Goal: Register for event/course

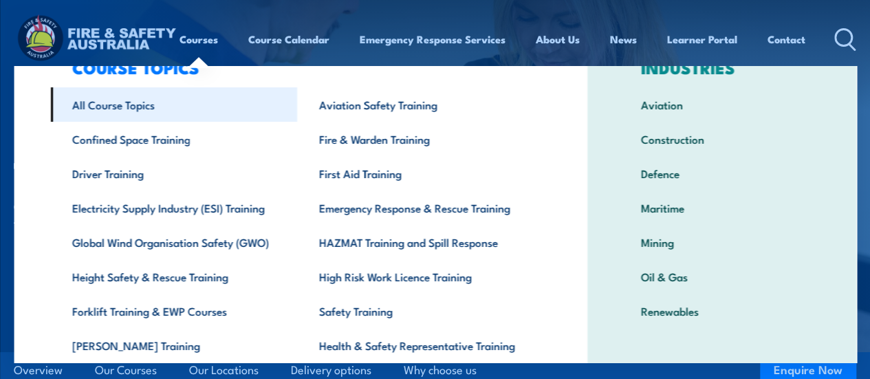
scroll to position [138, 0]
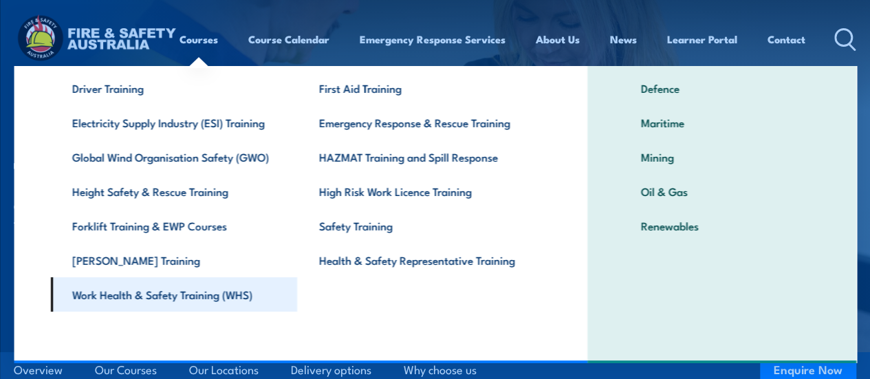
click at [184, 292] on link "Work Health & Safety Training (WHS)" at bounding box center [173, 294] width 247 height 34
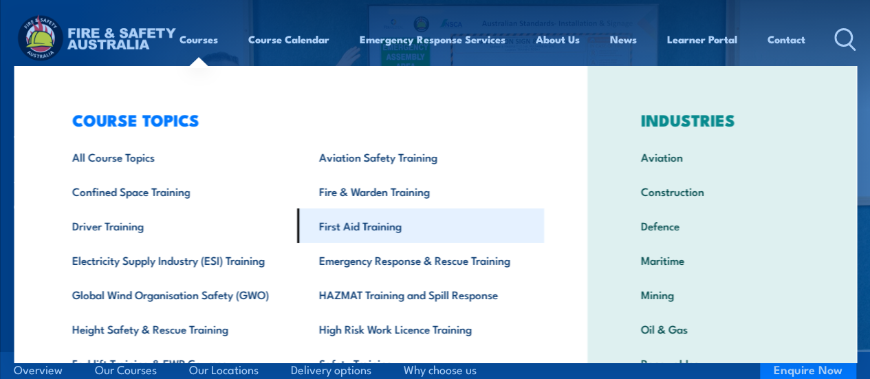
click at [370, 228] on link "First Aid Training" at bounding box center [420, 225] width 247 height 34
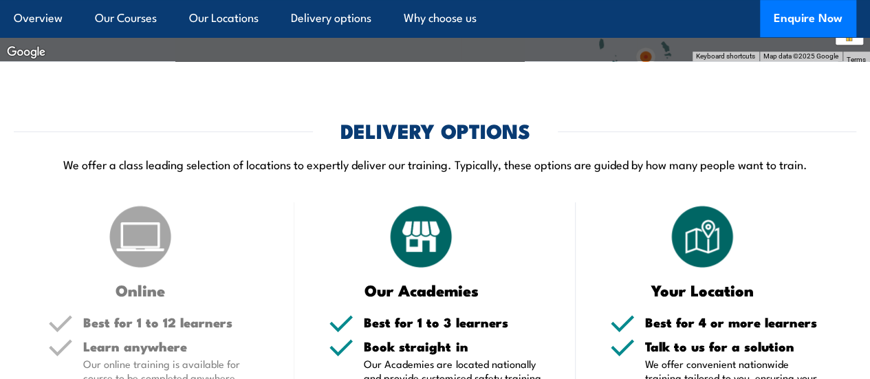
scroll to position [2991, 0]
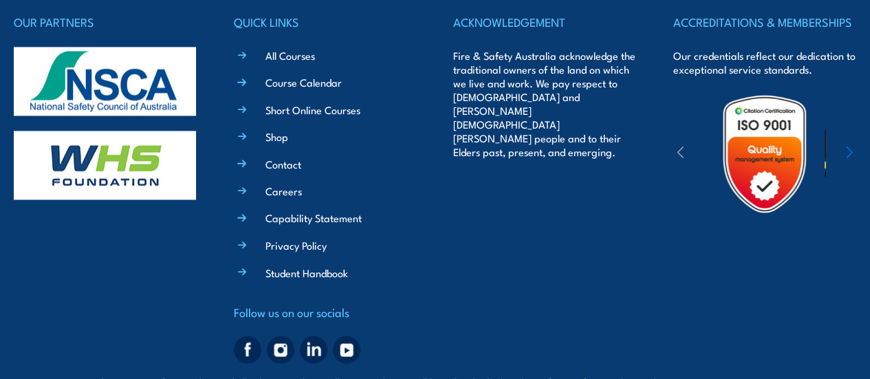
scroll to position [3712, 0]
